Goal: Task Accomplishment & Management: Use online tool/utility

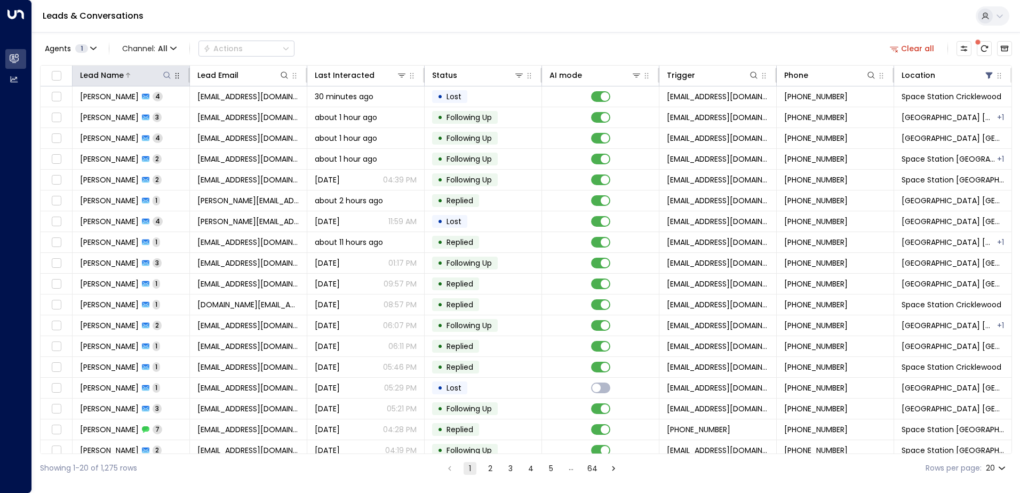
click at [165, 70] on button at bounding box center [167, 75] width 11 height 11
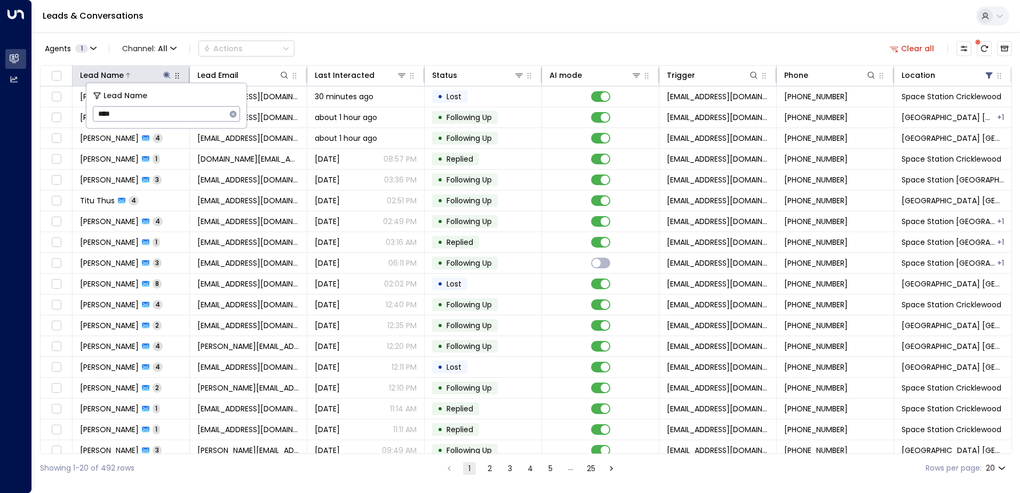
type input "*****"
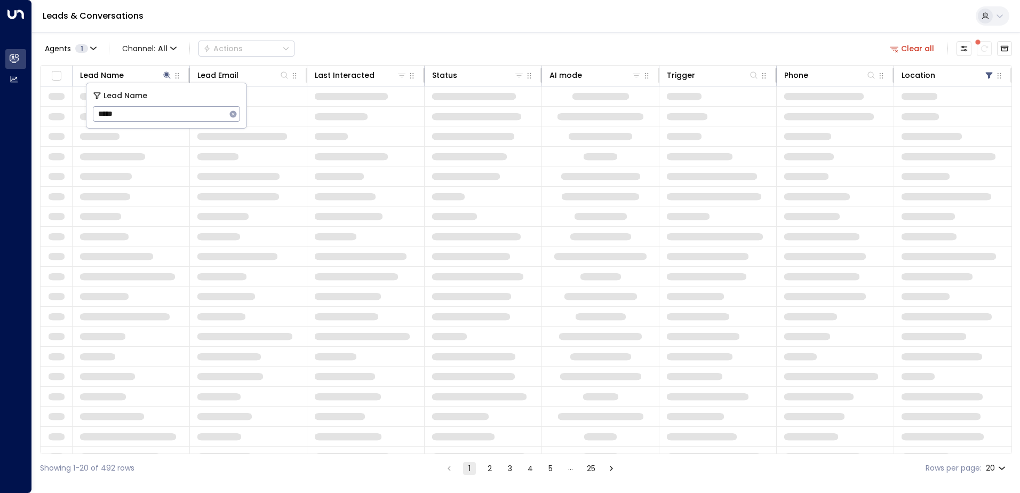
click at [449, 46] on div "Agents 1 Channel: All Actions Clear all" at bounding box center [526, 48] width 972 height 22
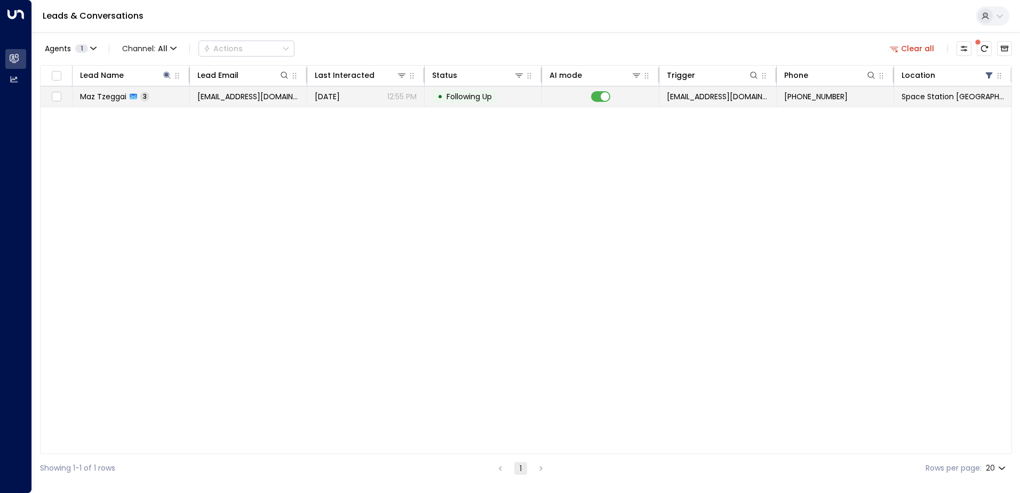
click at [331, 93] on span "[DATE]" at bounding box center [327, 96] width 25 height 11
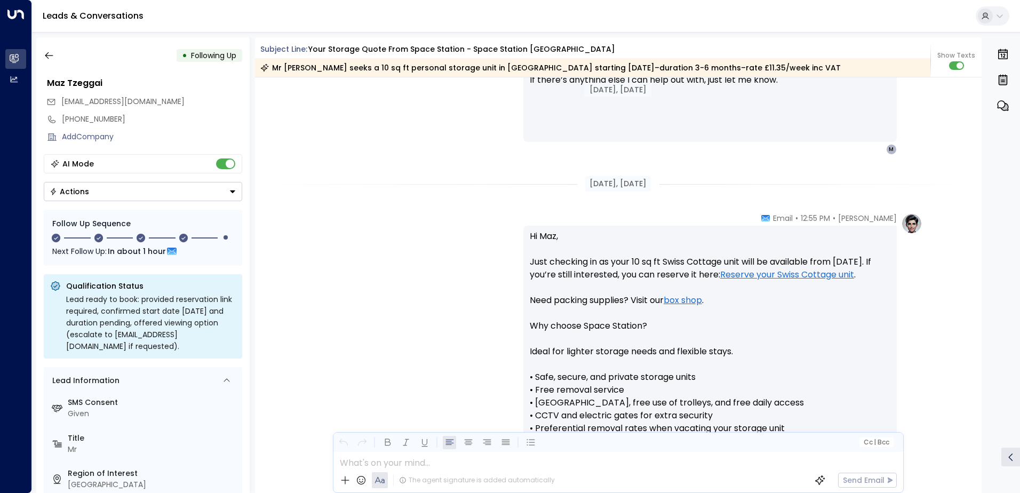
scroll to position [1130, 0]
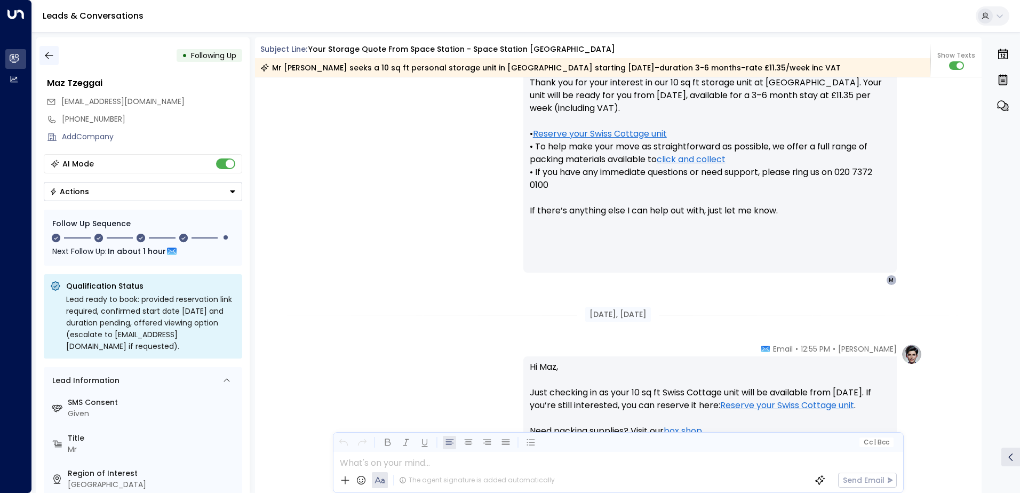
click at [52, 54] on icon "button" at bounding box center [49, 55] width 11 height 11
